Goal: Task Accomplishment & Management: Complete application form

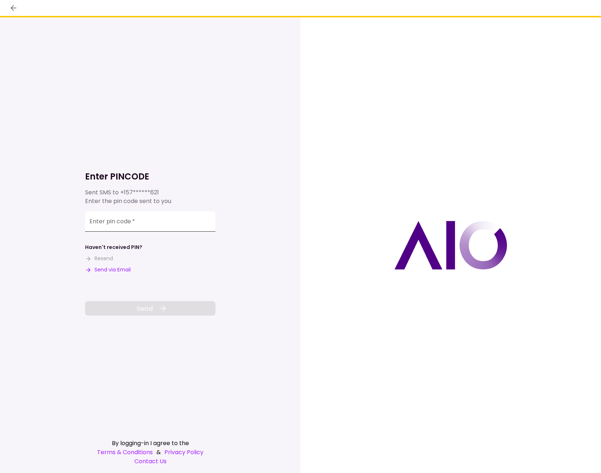
click at [149, 223] on input "Enter pin code   *" at bounding box center [150, 221] width 130 height 20
type input "******"
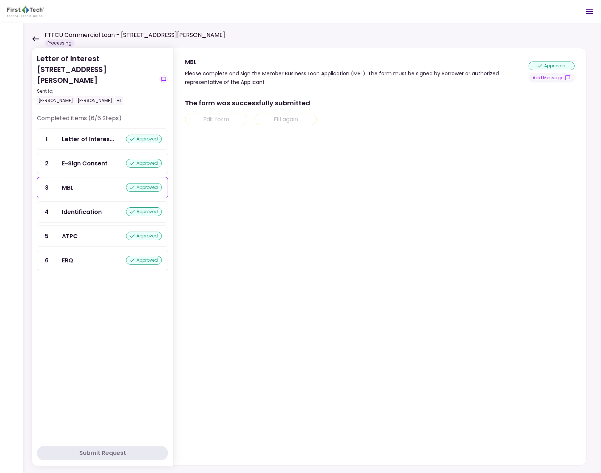
click at [37, 40] on icon at bounding box center [35, 38] width 7 height 5
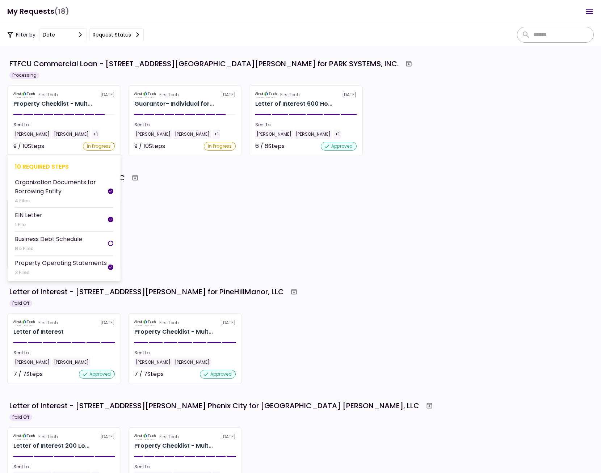
click at [102, 129] on div "Sent to: [PERSON_NAME] [PERSON_NAME] +1" at bounding box center [63, 130] width 101 height 17
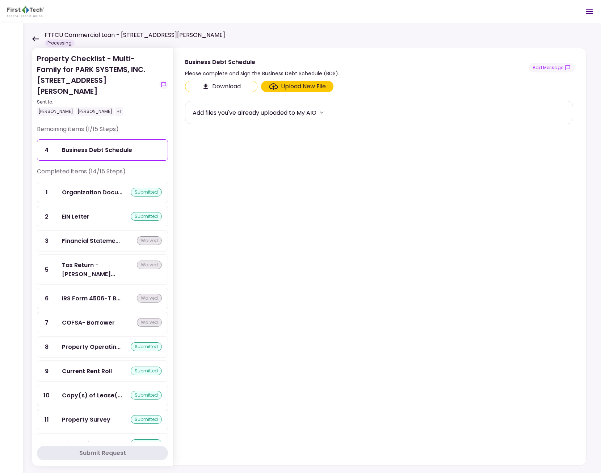
click at [89, 145] on div "Business Debt Schedule" at bounding box center [97, 149] width 70 height 9
click at [281, 88] on div "Upload New File" at bounding box center [303, 86] width 45 height 9
click at [0, 0] on input "Upload New File" at bounding box center [0, 0] width 0 height 0
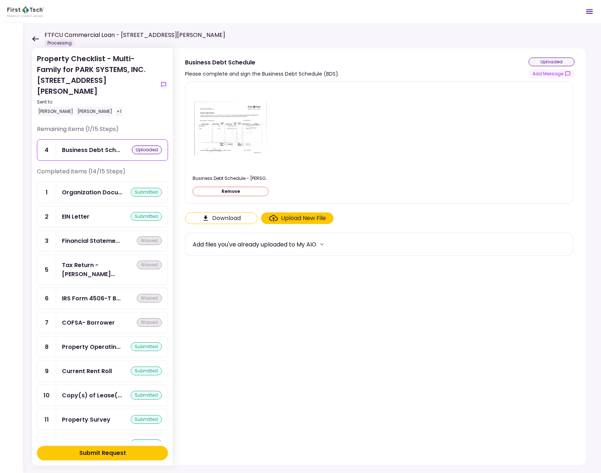
click at [113, 456] on div "Submit Request" at bounding box center [102, 453] width 47 height 9
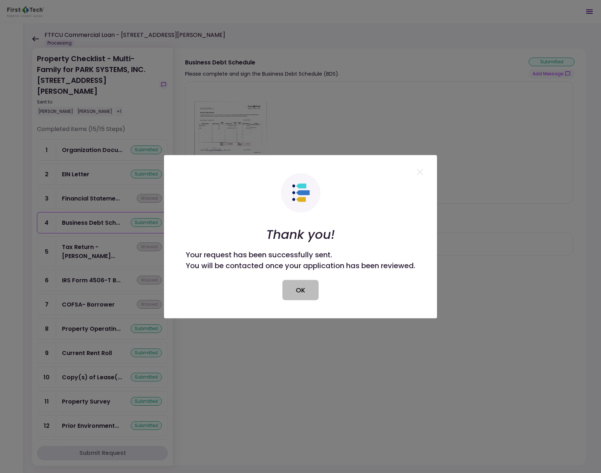
click at [296, 291] on button "OK" at bounding box center [300, 290] width 36 height 20
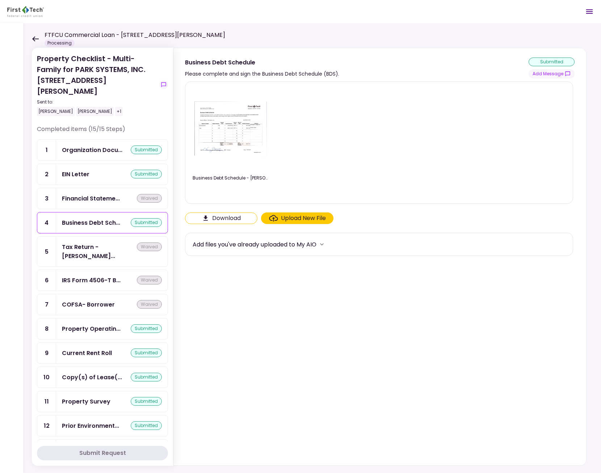
click at [34, 38] on icon at bounding box center [35, 38] width 7 height 5
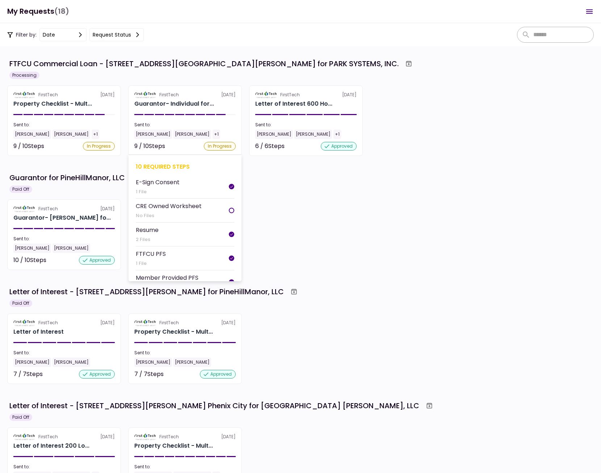
click at [216, 123] on div "Sent to:" at bounding box center [184, 125] width 101 height 7
